Goal: Transaction & Acquisition: Purchase product/service

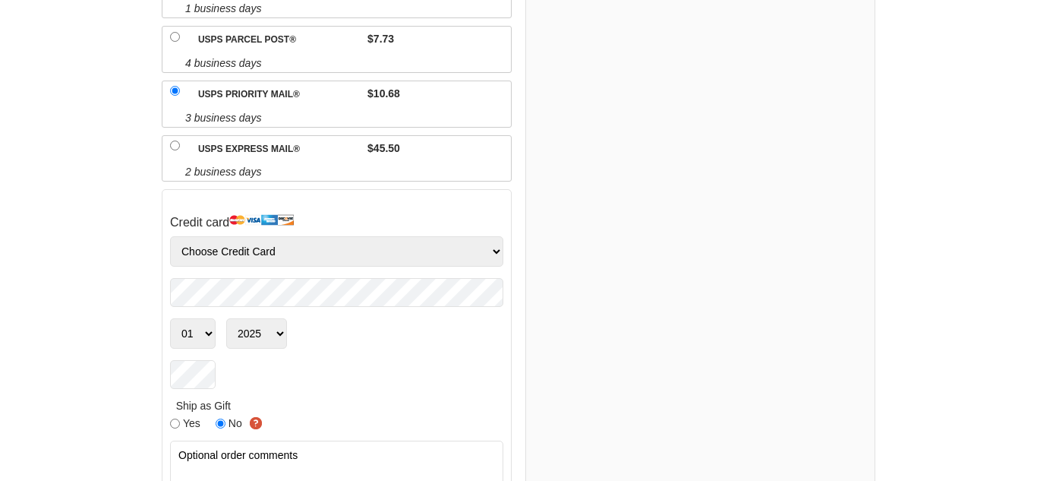
scroll to position [510, 0]
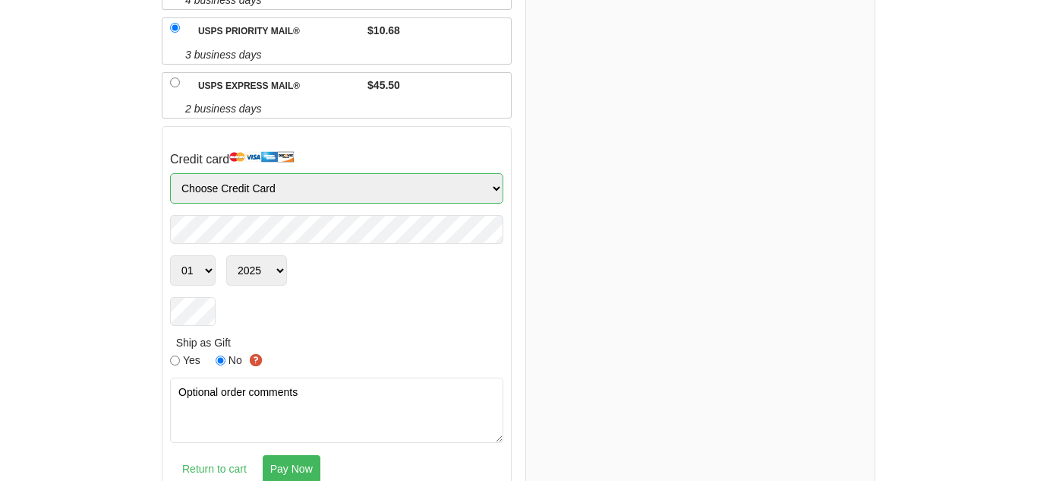
click at [281, 173] on select "Choose Credit Card VISA MasterCard AMEX Discover" at bounding box center [336, 188] width 333 height 30
select select "Amex"
click at [170, 173] on select "Choose Credit Card VISA MasterCard AMEX Discover" at bounding box center [336, 188] width 333 height 30
click at [209, 255] on select "01 02 03 04 05 06 07 08 09 10 11 12" at bounding box center [193, 270] width 46 height 30
select select "09"
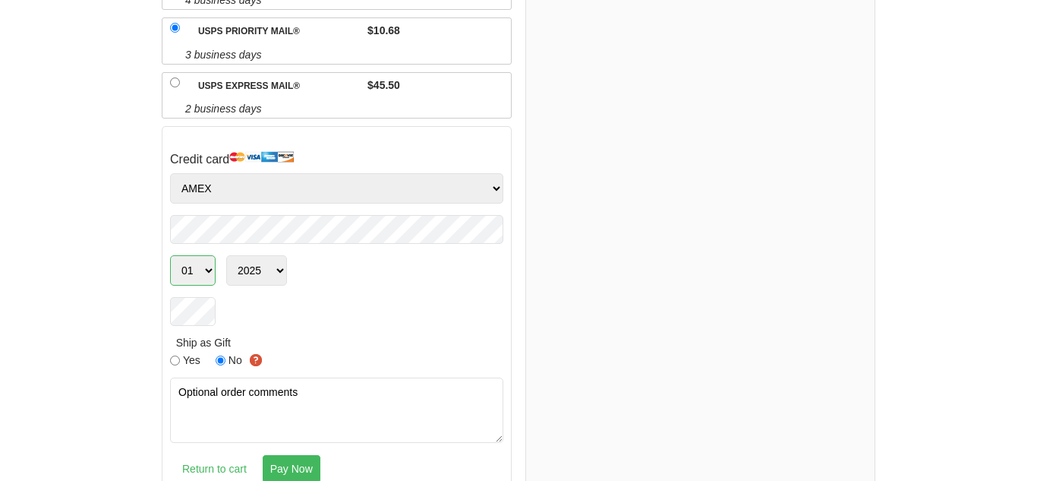
click at [170, 255] on select "01 02 03 04 05 06 07 08 09 10 11 12" at bounding box center [193, 270] width 46 height 30
click at [280, 255] on select "2025 2026 2027 2028 2029 2030 2031 2032 2033 2034 2035 2036 2037 2038 2039 2040…" at bounding box center [256, 270] width 61 height 30
click at [281, 255] on select "2025 2026 2027 2028 2029 2030 2031 2032 2033 2034 2035 2036 2037 2038 2039 2040…" at bounding box center [256, 270] width 61 height 30
select select "2029"
click at [226, 255] on select "2025 2026 2027 2028 2029 2030 2031 2032 2033 2034 2035 2036 2037 2038 2039 2040…" at bounding box center [256, 270] width 61 height 30
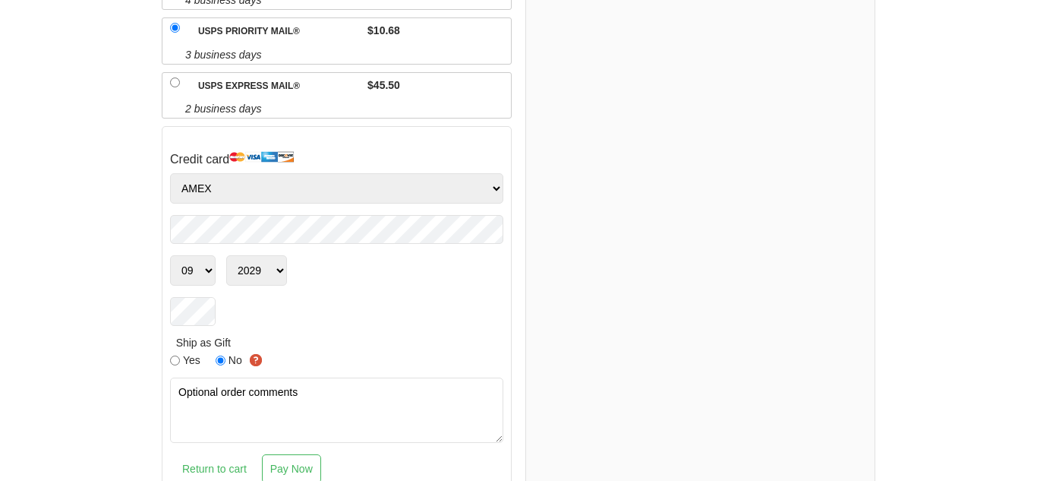
click at [293, 454] on input "Pay Now" at bounding box center [291, 468] width 59 height 29
